Goal: Find specific page/section: Find specific page/section

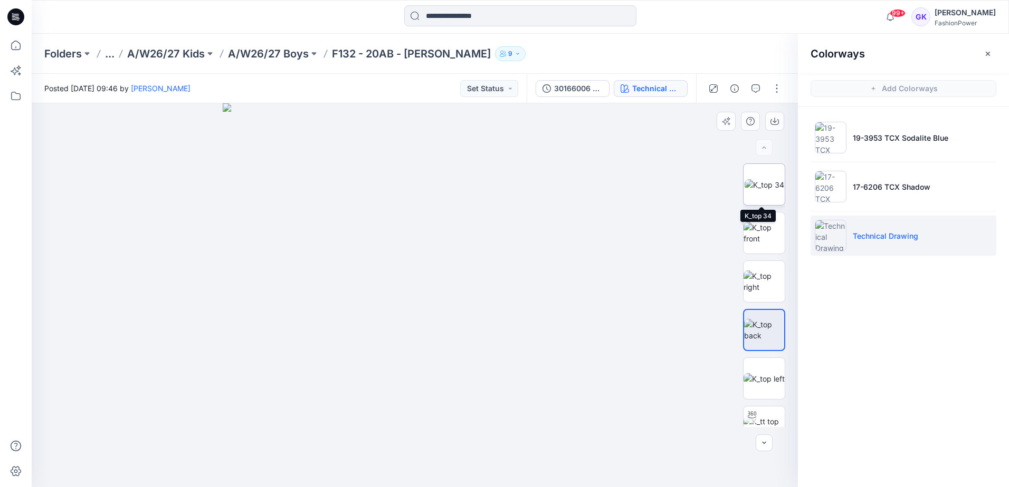
click at [760, 185] on img at bounding box center [764, 184] width 40 height 11
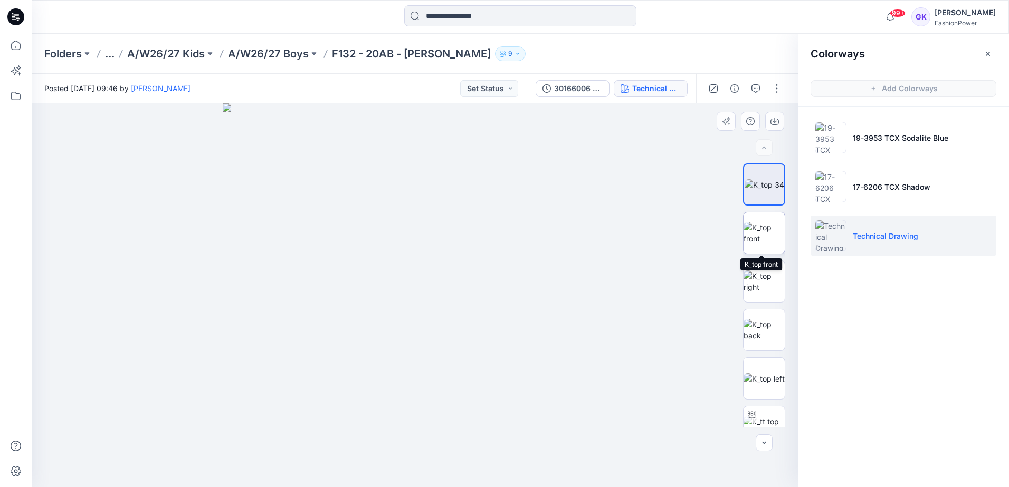
click at [747, 228] on img at bounding box center [763, 233] width 41 height 22
click at [259, 56] on p "A/W26/27 Boys" at bounding box center [268, 53] width 81 height 15
